Goal: Check status: Check status

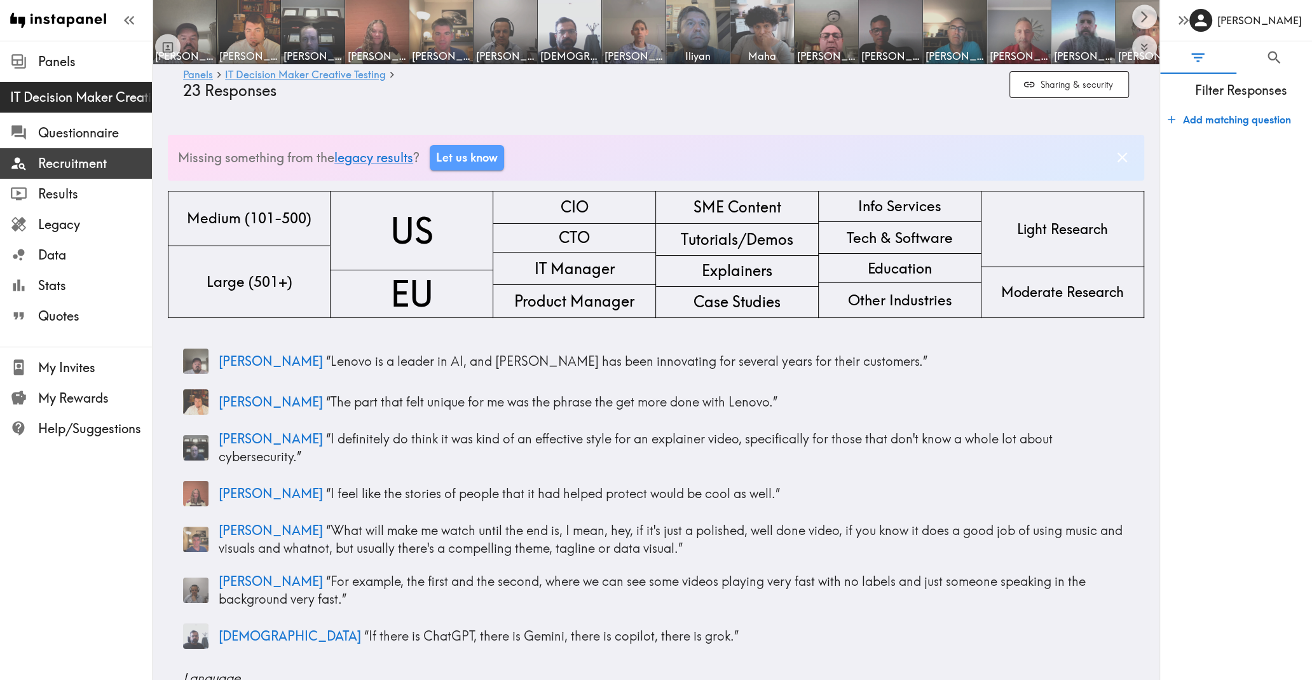
click at [67, 175] on div "Recruitment" at bounding box center [76, 163] width 152 height 33
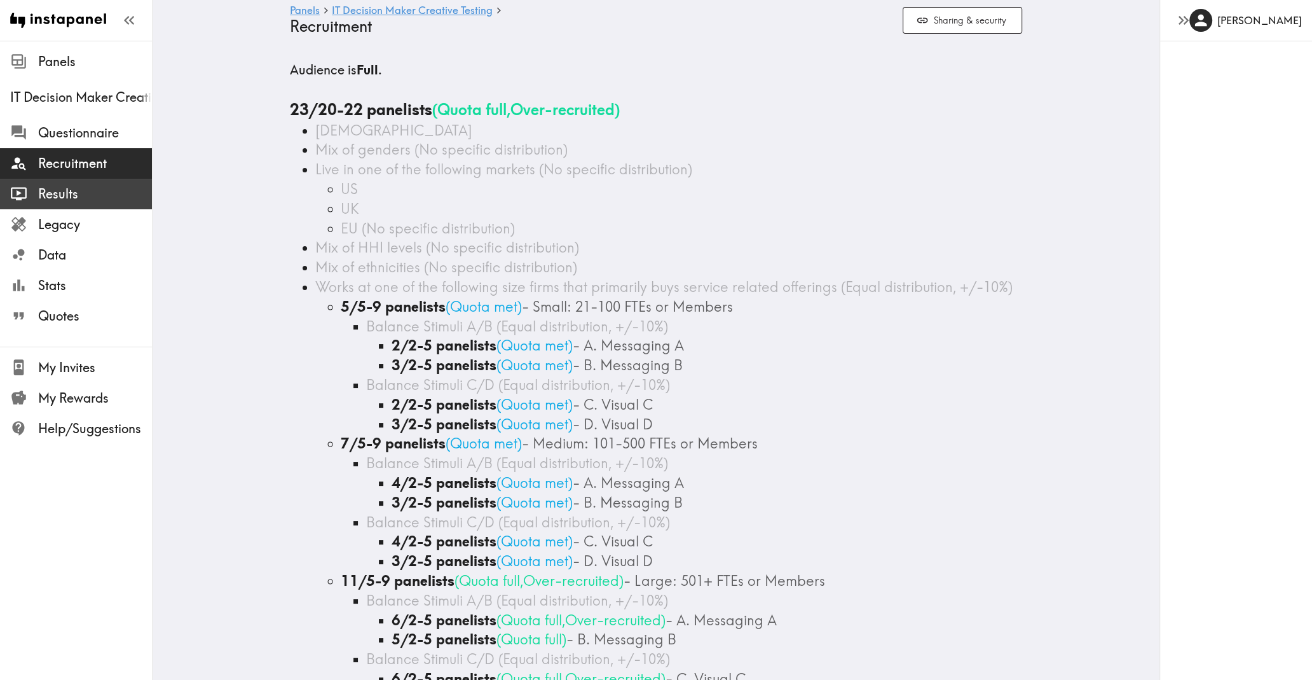
click at [69, 196] on span "Results" at bounding box center [95, 194] width 114 height 18
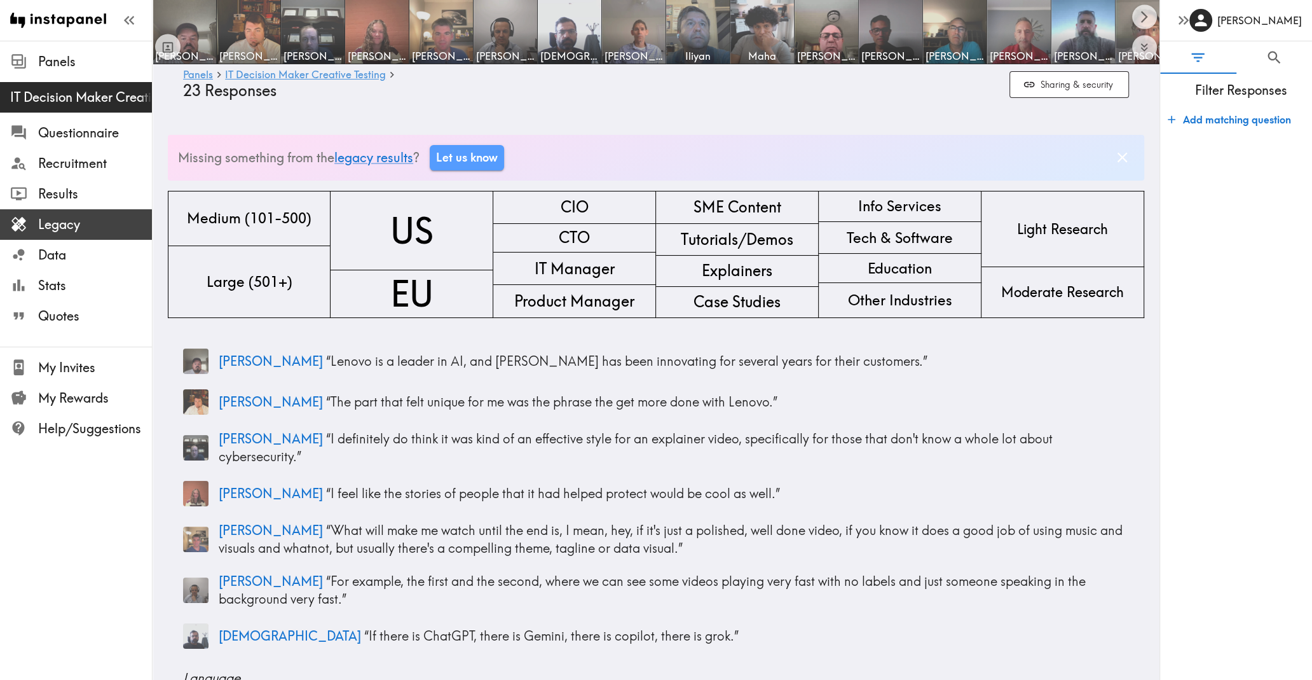
click at [71, 216] on span "Legacy" at bounding box center [95, 225] width 114 height 18
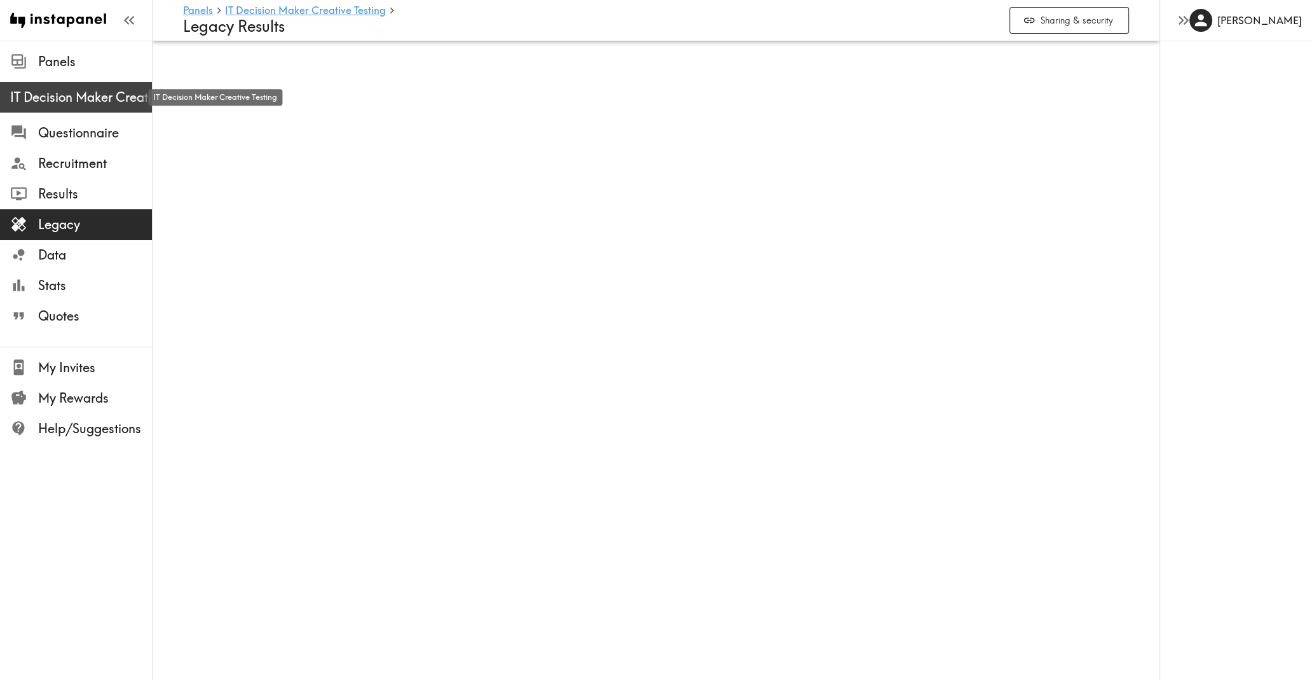
click at [89, 95] on span "IT Decision Maker Creative Testing" at bounding box center [81, 97] width 142 height 18
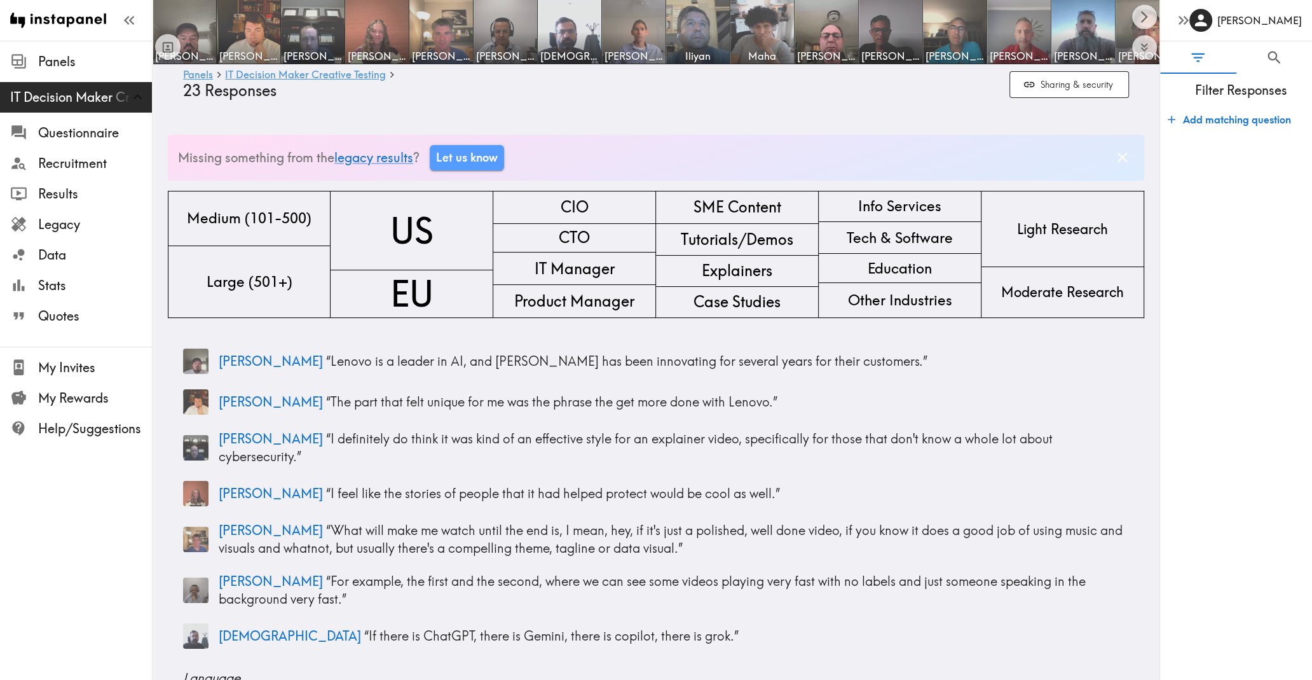
click at [652, 151] on div "Missing something from the legacy results ? Let us know" at bounding box center [656, 158] width 977 height 46
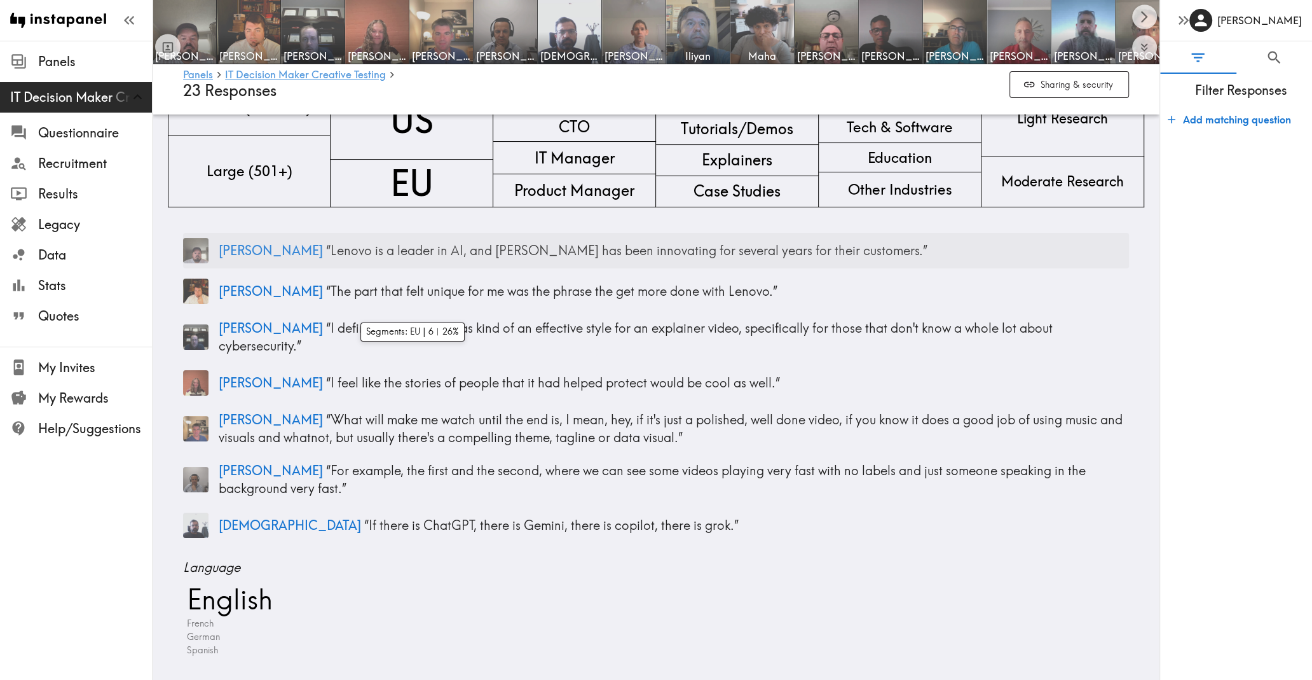
scroll to position [120, 0]
